Goal: Task Accomplishment & Management: Complete application form

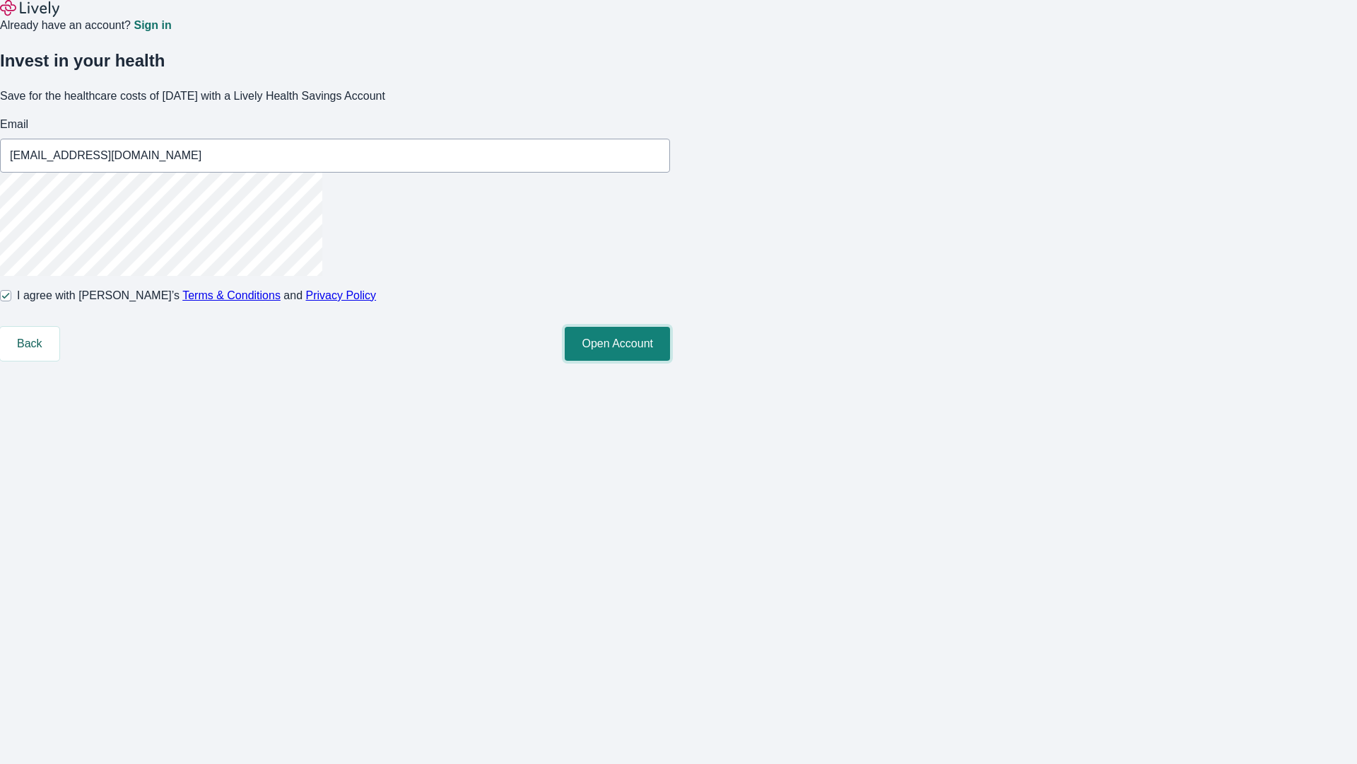
click at [670, 361] on button "Open Account" at bounding box center [617, 344] width 105 height 34
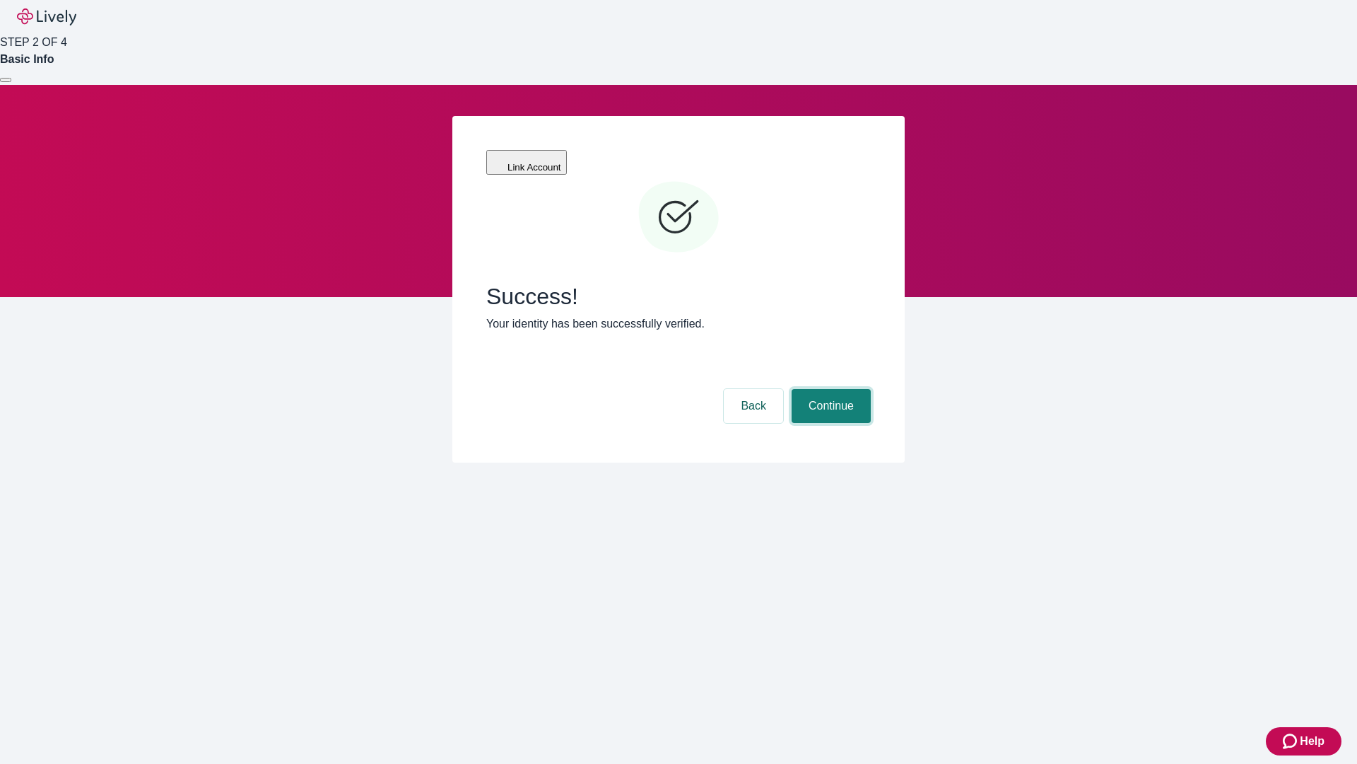
click at [829, 389] on button "Continue" at bounding box center [831, 406] width 79 height 34
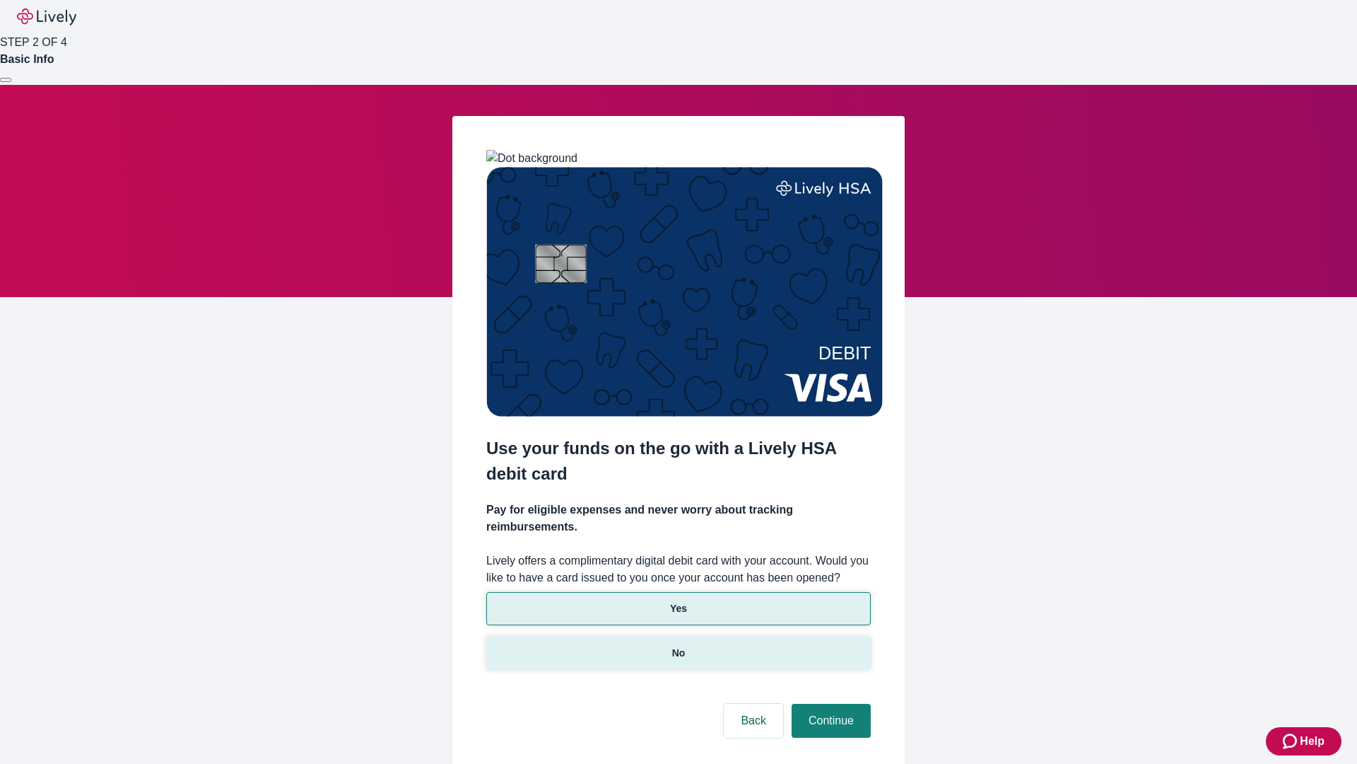
click at [678, 645] on p "No" at bounding box center [678, 652] width 13 height 15
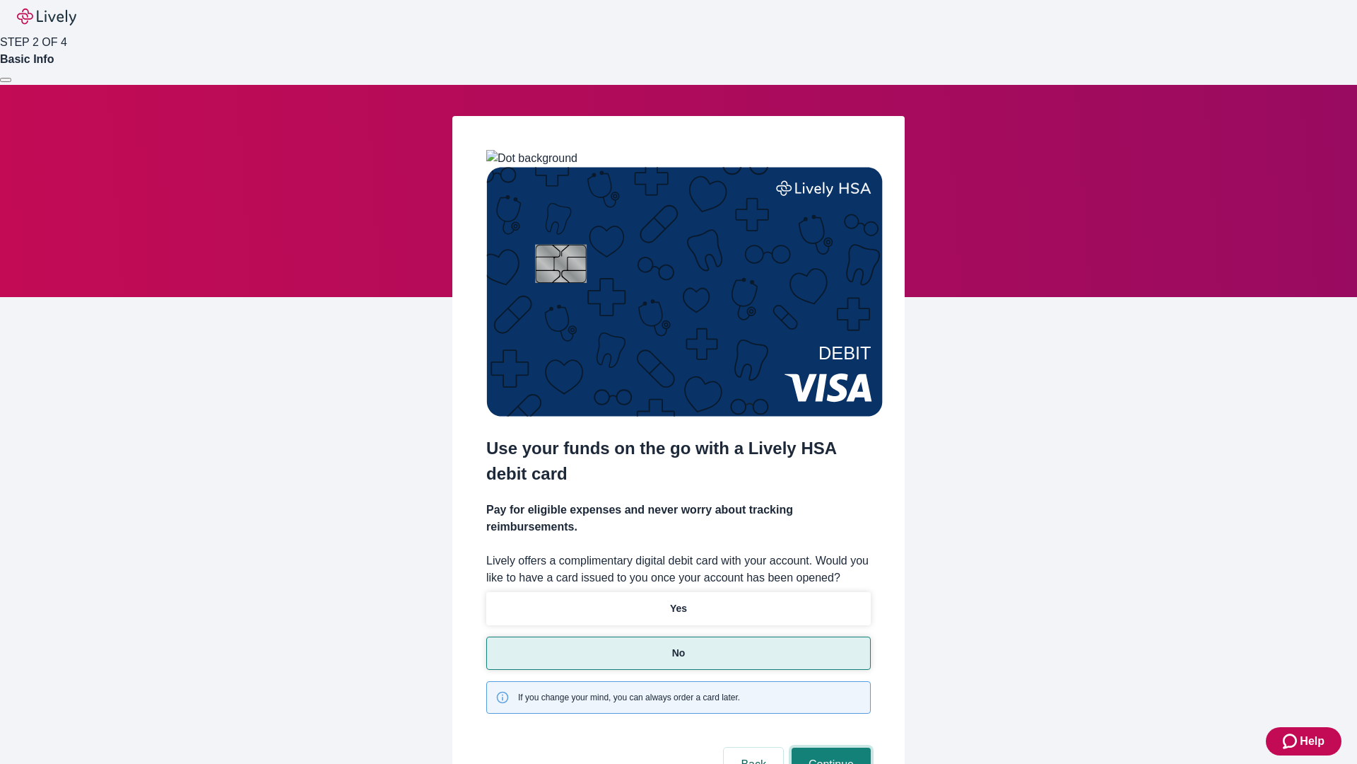
click at [829, 747] on button "Continue" at bounding box center [831, 764] width 79 height 34
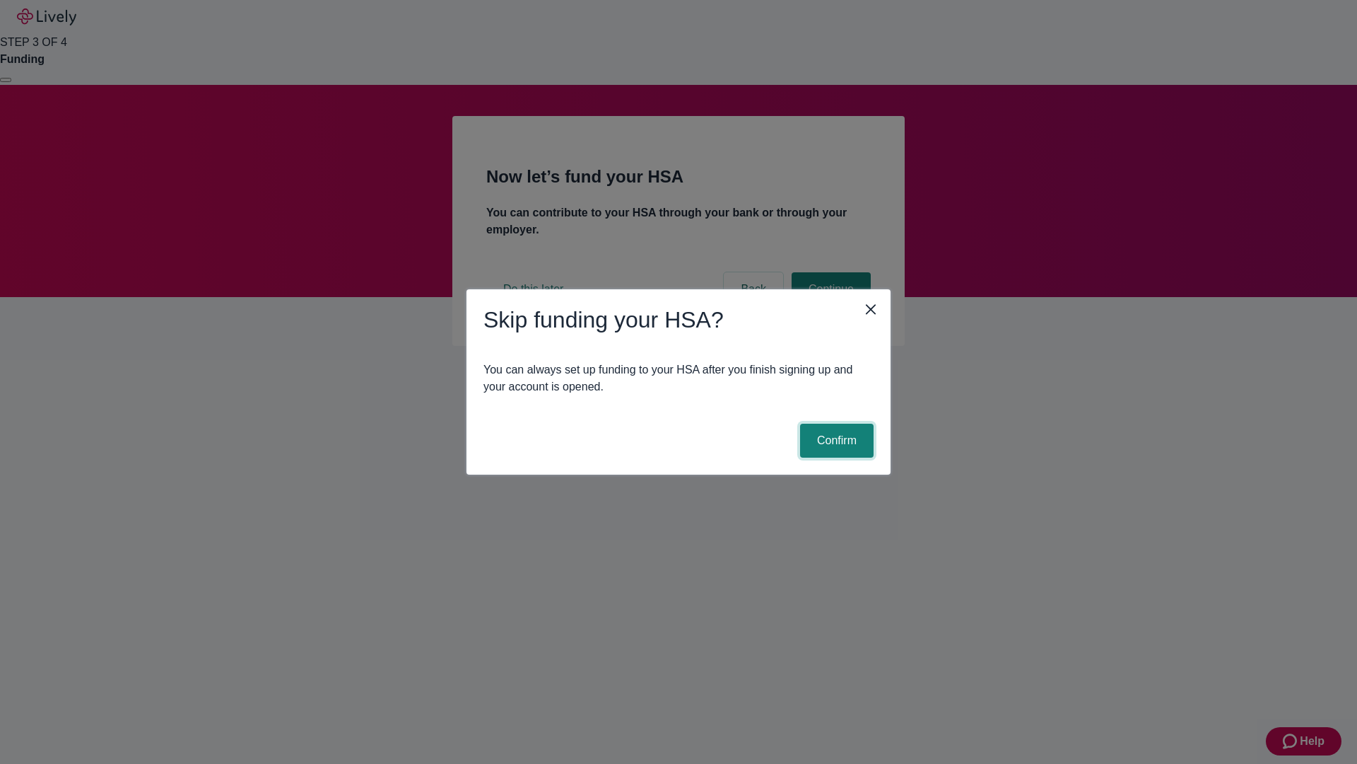
click at [835, 440] on button "Confirm" at bounding box center [837, 440] width 74 height 34
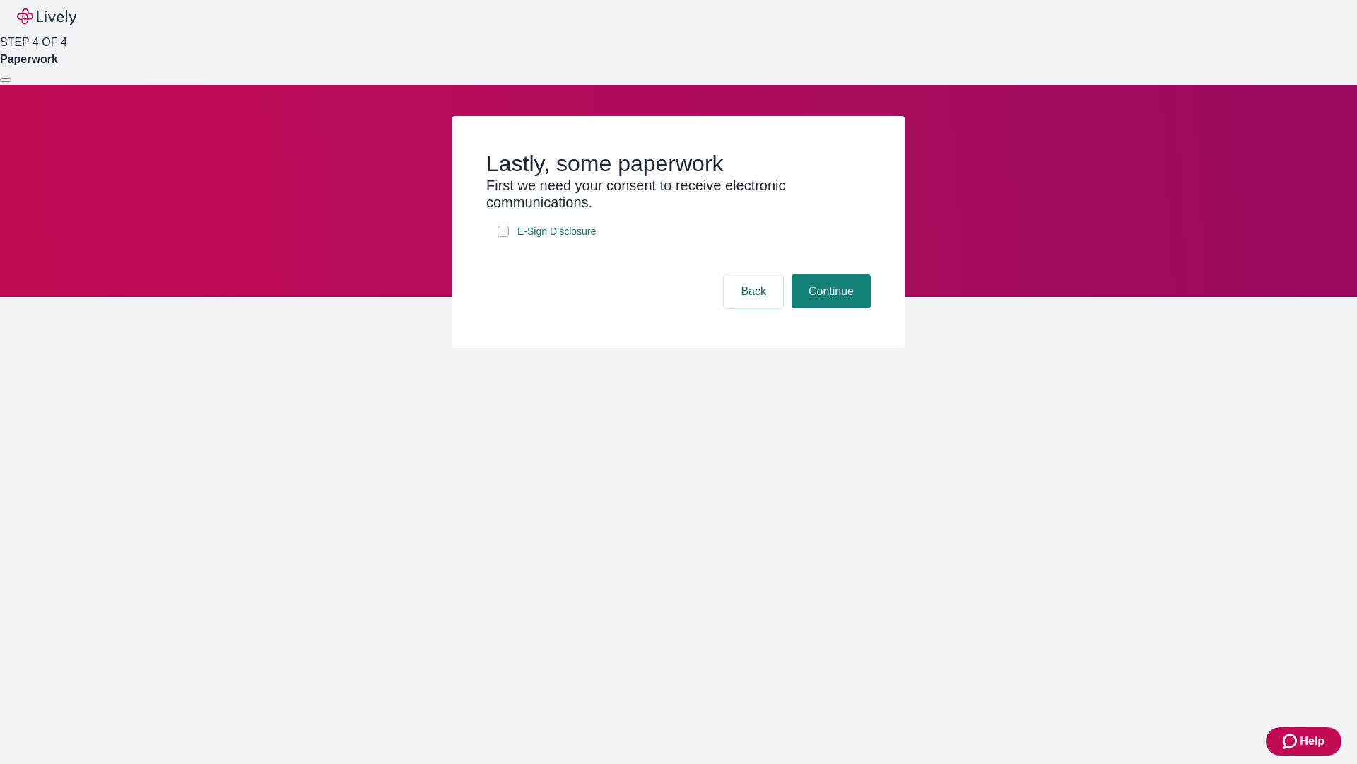
click at [503, 237] on input "E-Sign Disclosure" at bounding box center [503, 231] width 11 height 11
checkbox input "true"
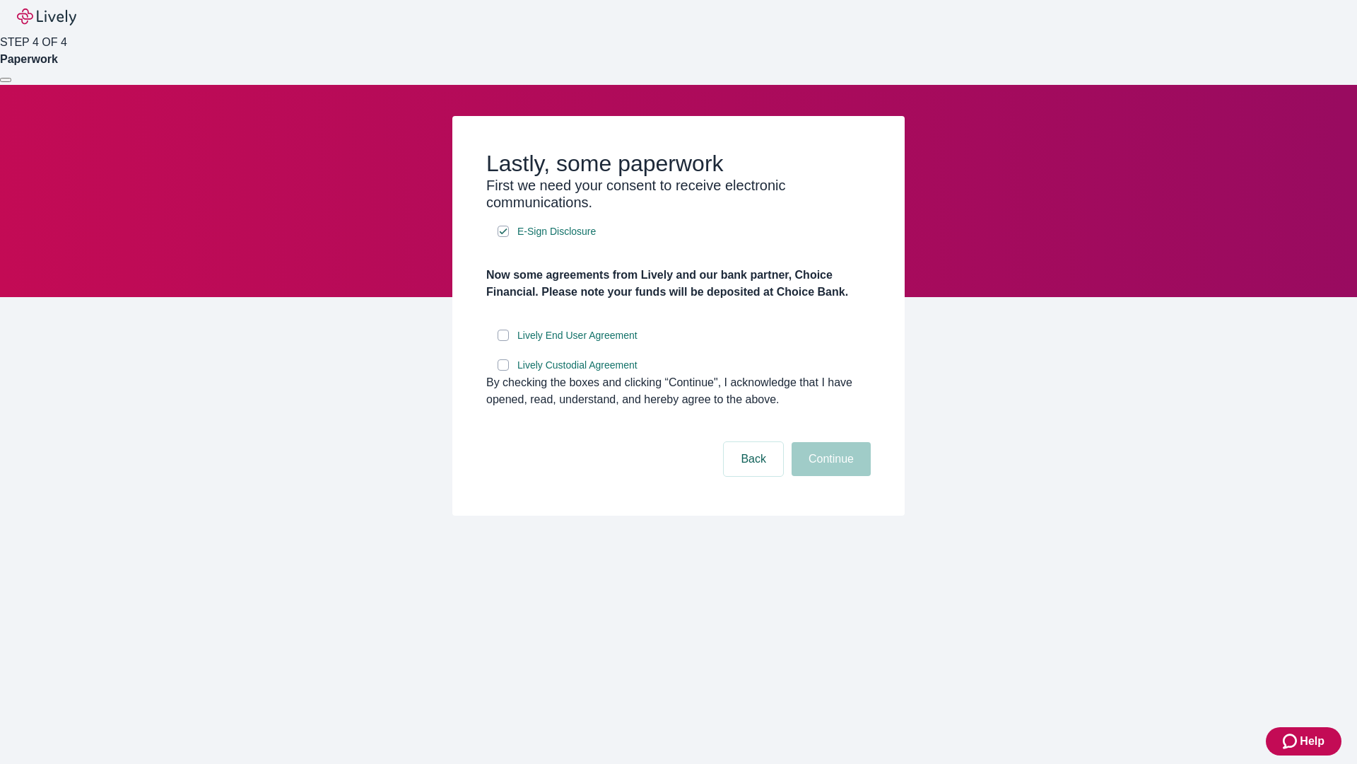
click at [503, 341] on input "Lively End User Agreement" at bounding box center [503, 334] width 11 height 11
checkbox input "true"
click at [503, 370] on input "Lively Custodial Agreement" at bounding box center [503, 364] width 11 height 11
checkbox input "true"
click at [829, 476] on button "Continue" at bounding box center [831, 459] width 79 height 34
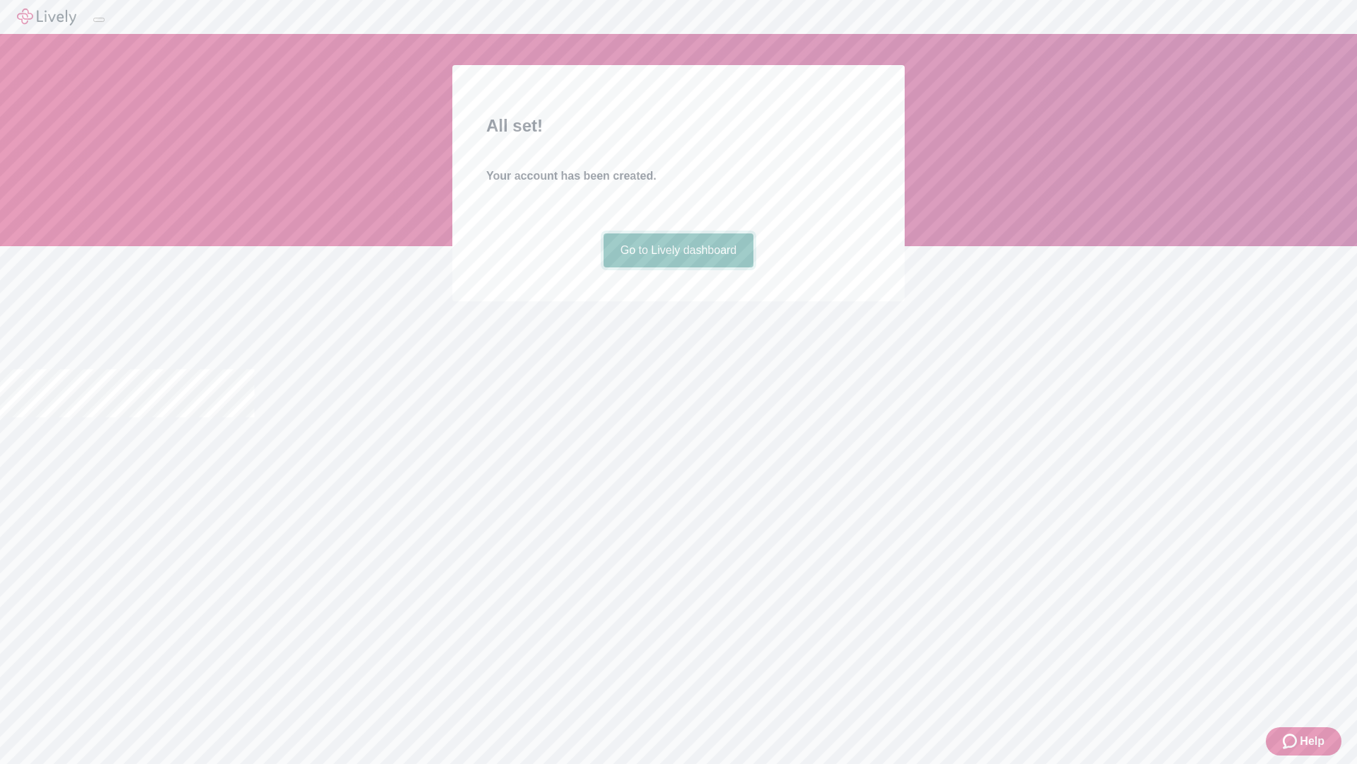
click at [678, 267] on link "Go to Lively dashboard" at bounding box center [679, 250] width 151 height 34
